Goal: Transaction & Acquisition: Book appointment/travel/reservation

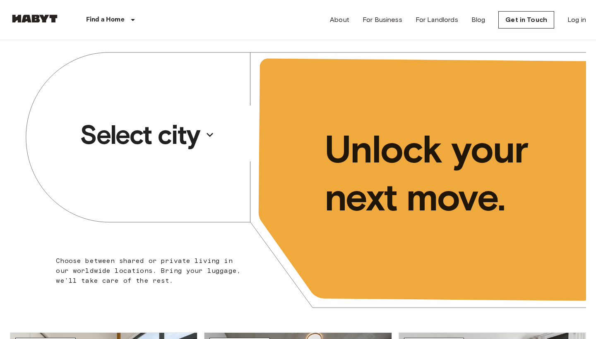
click at [184, 134] on p "Select city" at bounding box center [140, 134] width 120 height 33
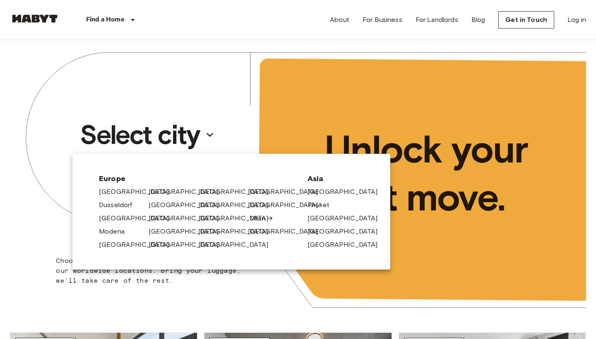
click at [253, 219] on link "Milan" at bounding box center [262, 219] width 24 height 10
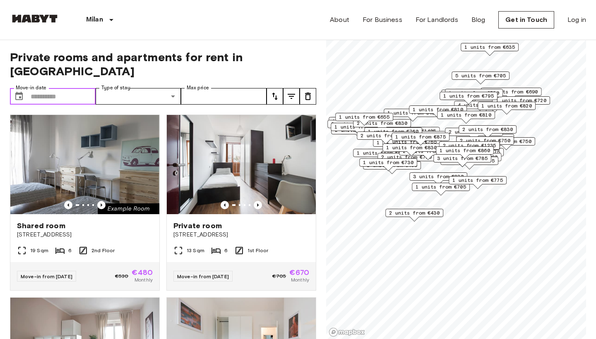
click at [32, 88] on input "Move-in date" at bounding box center [63, 96] width 65 height 17
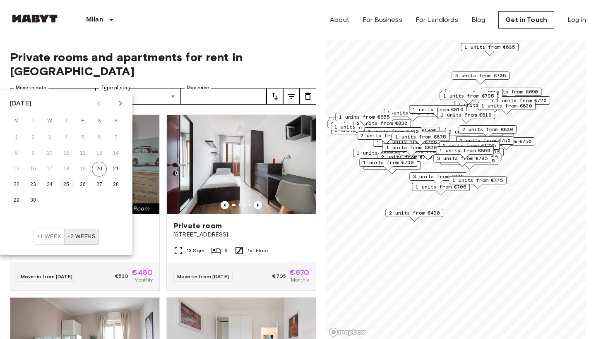
click at [69, 185] on button "25" at bounding box center [66, 185] width 15 height 15
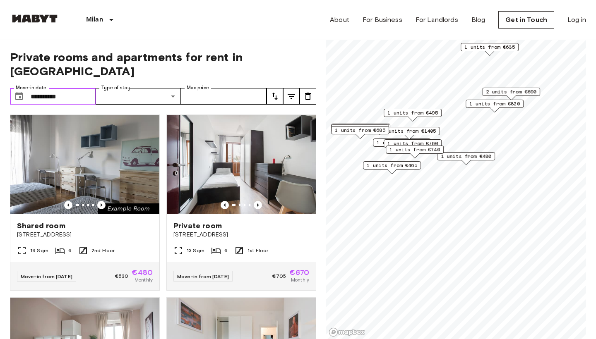
type input "**********"
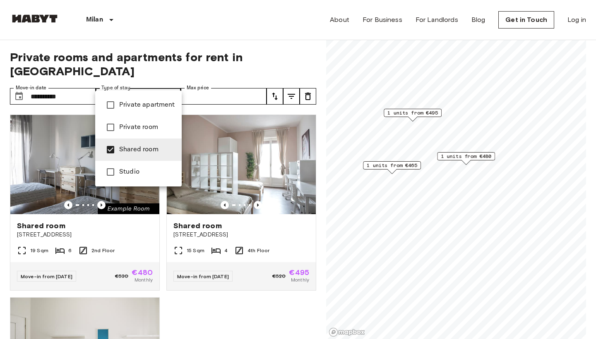
type input "**********"
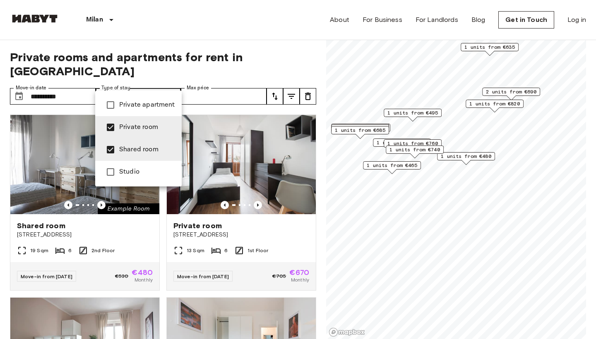
click at [293, 44] on div at bounding box center [298, 169] width 596 height 339
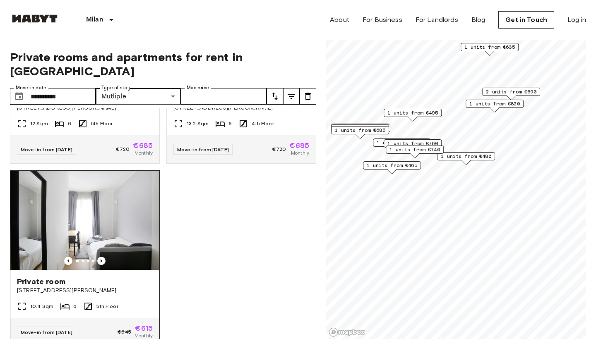
scroll to position [1228, 0]
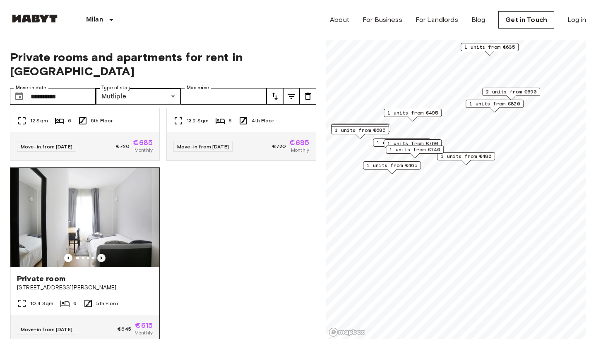
click at [101, 254] on icon "Previous image" at bounding box center [101, 258] width 8 height 8
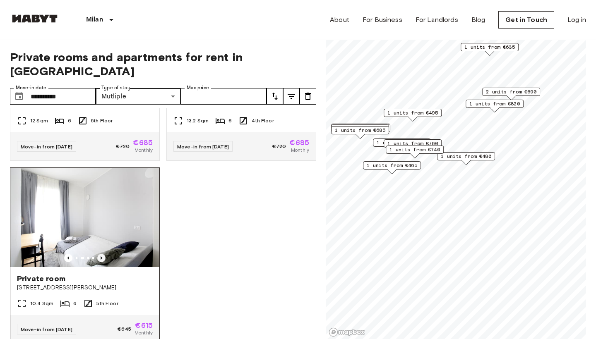
click at [101, 254] on icon "Previous image" at bounding box center [101, 258] width 8 height 8
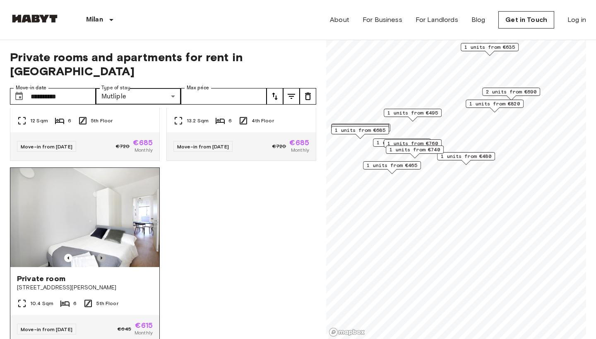
click at [101, 254] on icon "Previous image" at bounding box center [101, 258] width 8 height 8
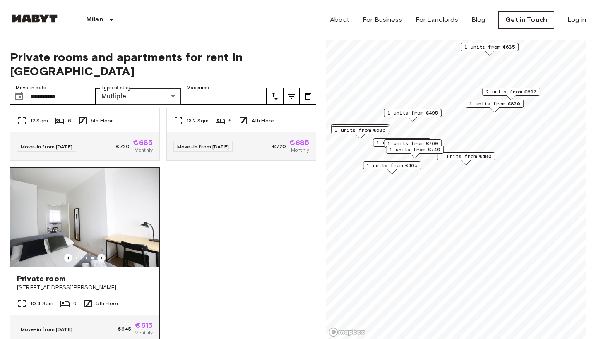
click at [101, 254] on icon "Previous image" at bounding box center [101, 258] width 8 height 8
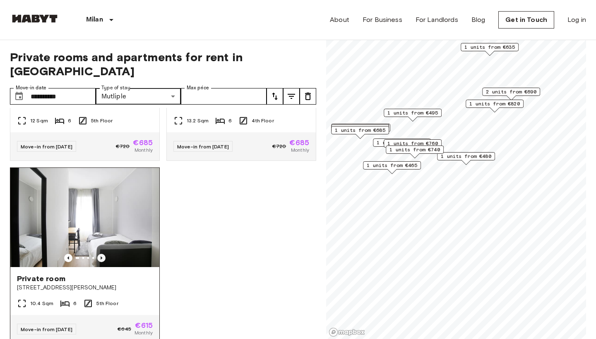
click at [101, 254] on icon "Previous image" at bounding box center [101, 258] width 8 height 8
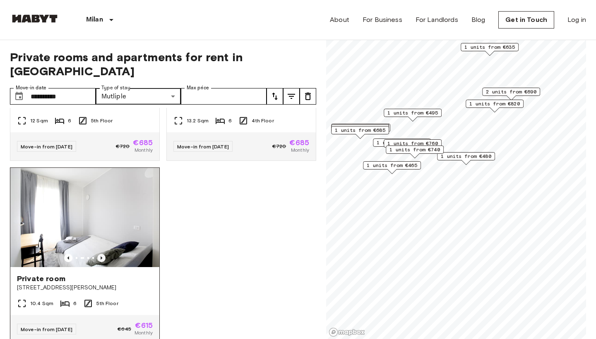
click at [101, 254] on icon "Previous image" at bounding box center [101, 258] width 8 height 8
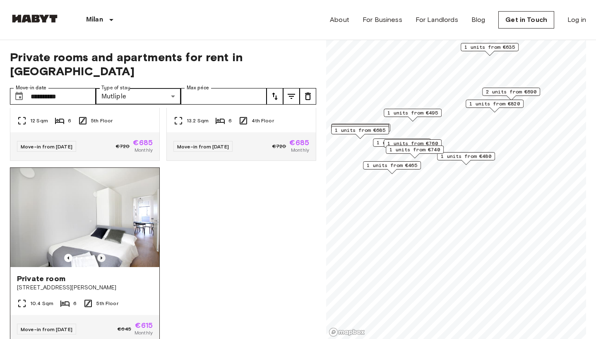
click at [101, 254] on icon "Previous image" at bounding box center [101, 258] width 8 height 8
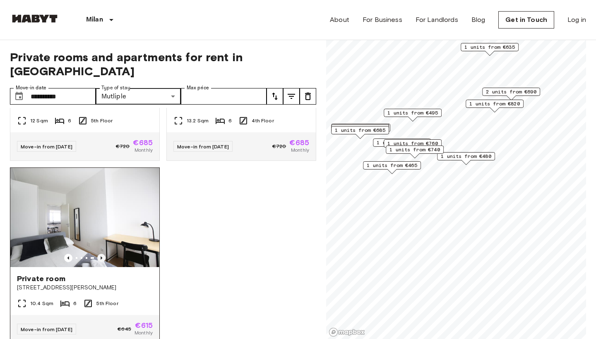
click at [101, 254] on icon "Previous image" at bounding box center [101, 258] width 8 height 8
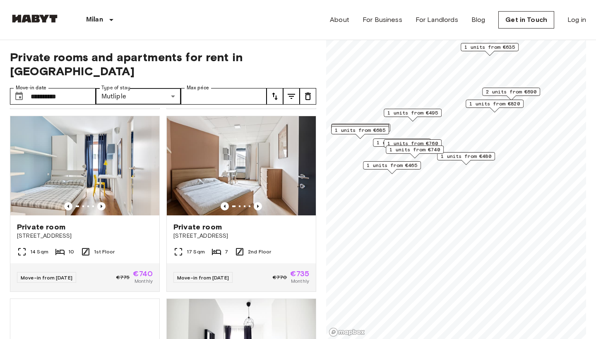
scroll to position [364, 0]
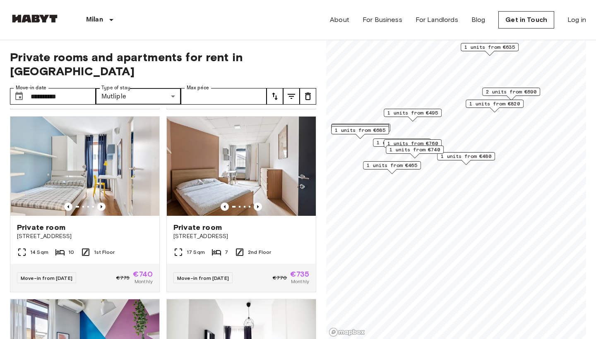
click at [400, 164] on span "1 units from €465" at bounding box center [392, 165] width 51 height 7
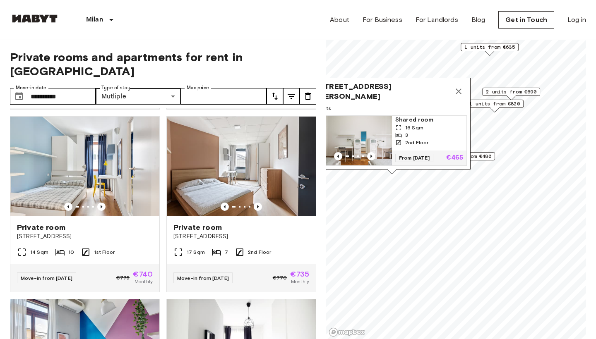
click at [458, 91] on icon "Map marker" at bounding box center [459, 92] width 10 height 10
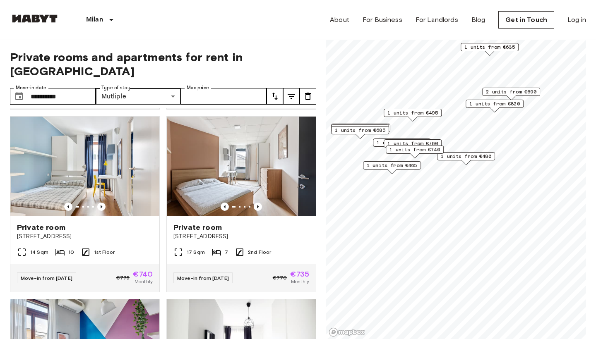
click at [472, 156] on span "1 units from €480" at bounding box center [466, 156] width 51 height 7
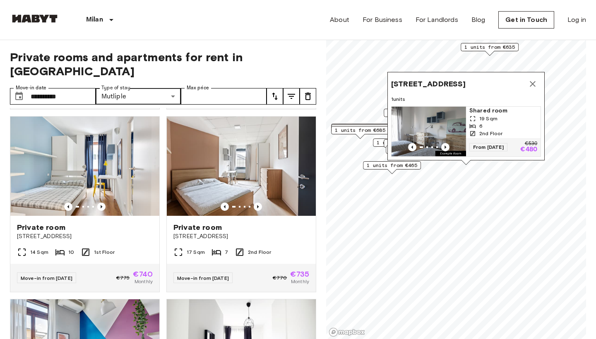
click at [456, 123] on img "Map marker" at bounding box center [429, 132] width 75 height 50
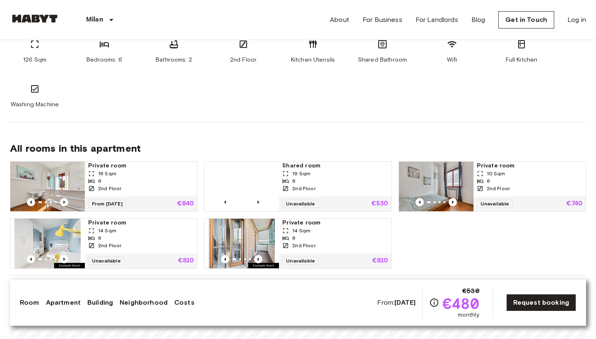
scroll to position [462, 0]
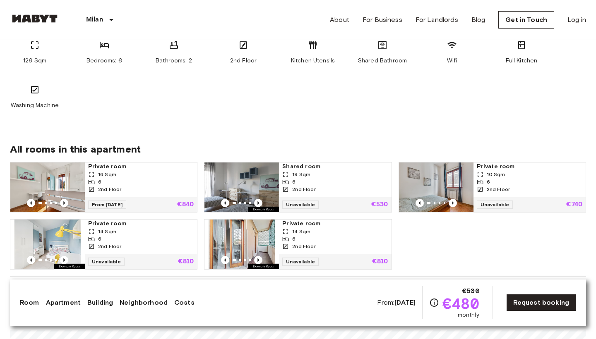
click at [432, 113] on section "About the apartment The apartment is designed in a modern style with spacious r…" at bounding box center [298, 47] width 576 height 151
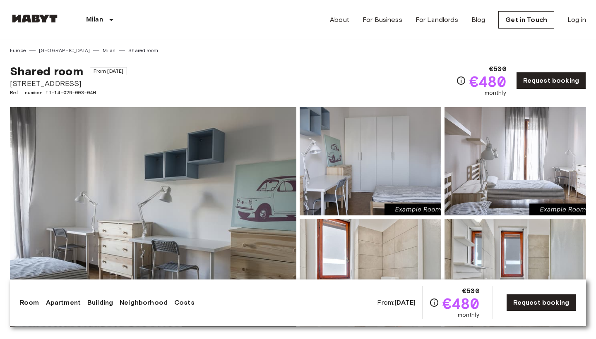
scroll to position [0, 0]
click at [194, 183] on img at bounding box center [153, 217] width 286 height 220
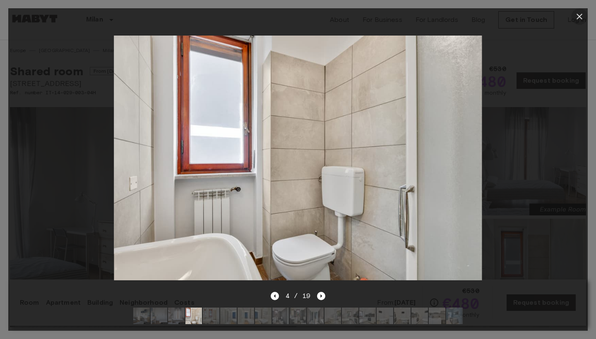
click at [578, 18] on icon "button" at bounding box center [580, 17] width 10 height 10
